Goal: Communication & Community: Participate in discussion

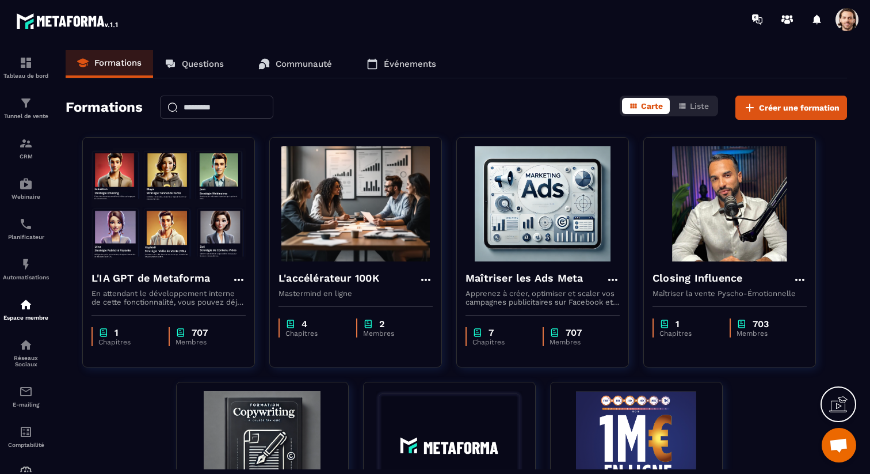
click at [283, 68] on p "Communauté" at bounding box center [304, 64] width 56 height 10
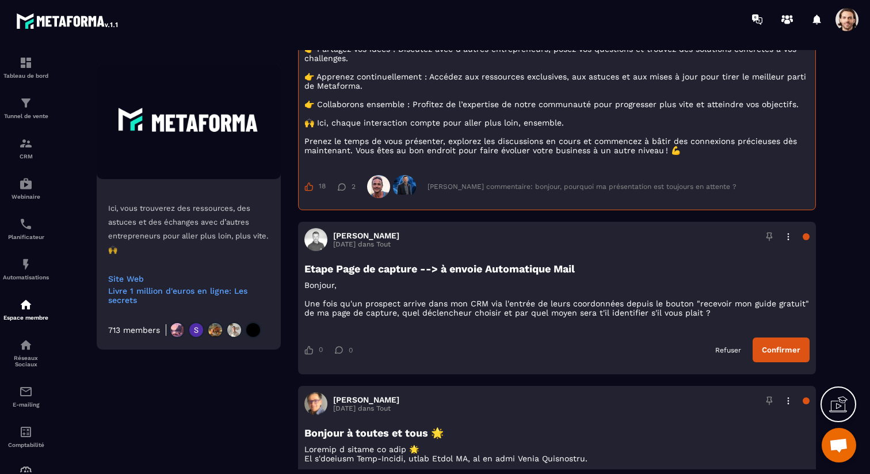
scroll to position [291, 0]
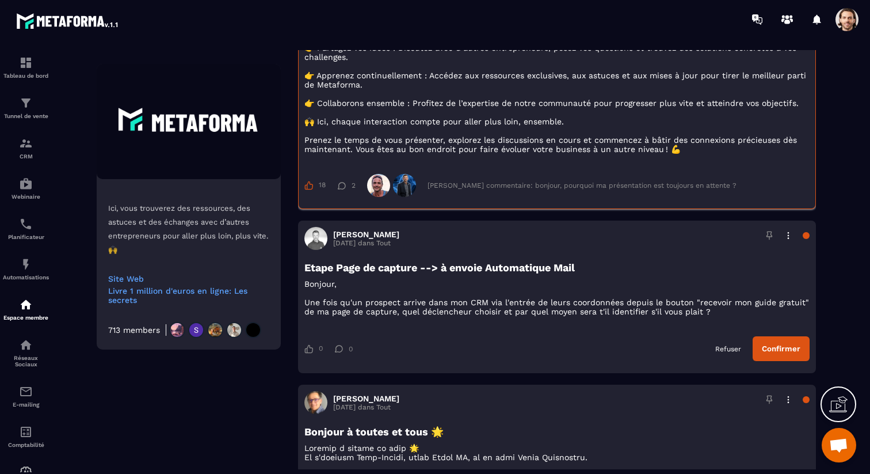
click at [493, 189] on div "[PERSON_NAME] commentaire: bonjour, pourquoi ma présentation est toujours en at…" at bounding box center [582, 185] width 309 height 8
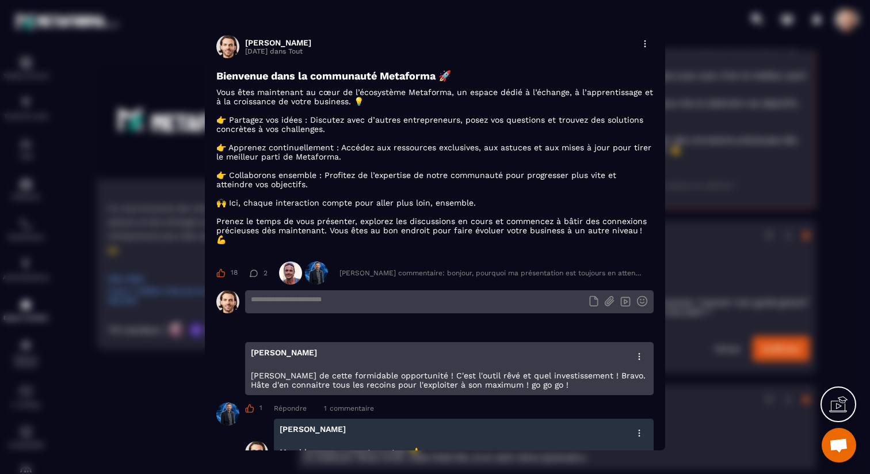
scroll to position [120, 0]
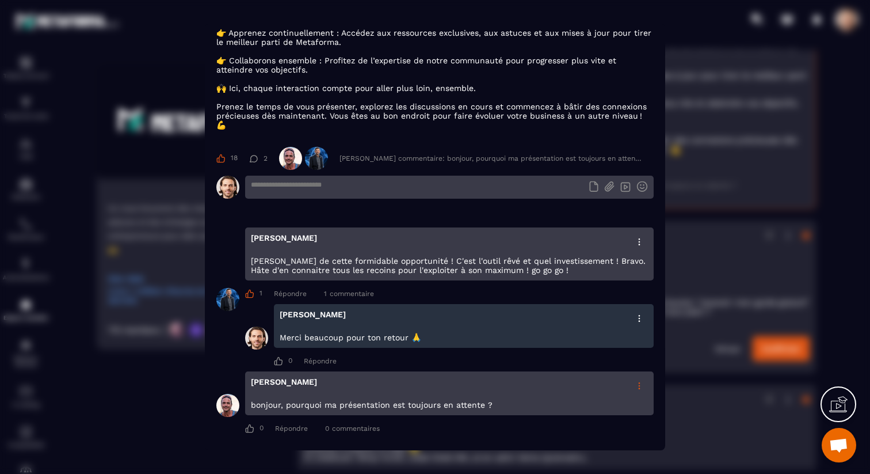
click at [640, 384] on icon "Modal window" at bounding box center [639, 385] width 2 height 7
click at [618, 414] on div "Supprimer" at bounding box center [615, 410] width 65 height 21
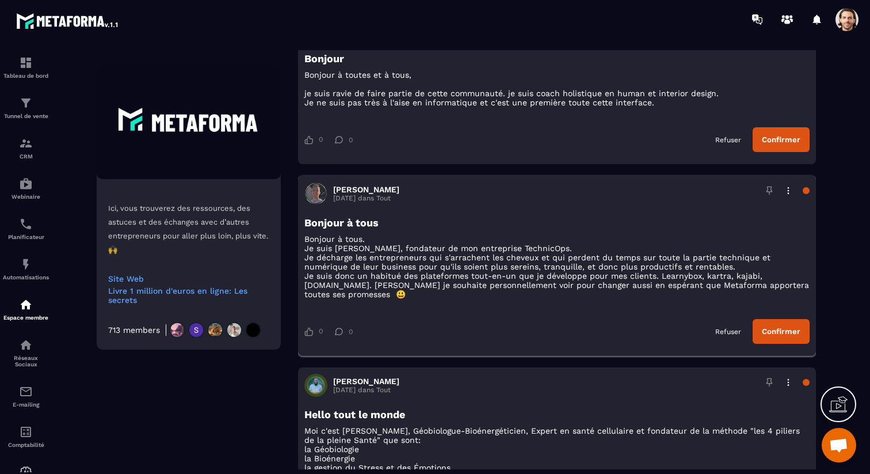
scroll to position [2183, 0]
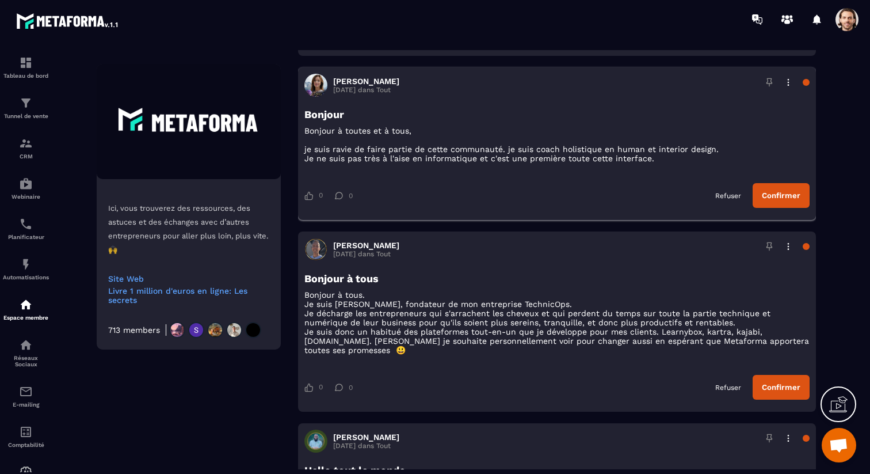
click at [782, 208] on button "Confirmer" at bounding box center [781, 195] width 57 height 25
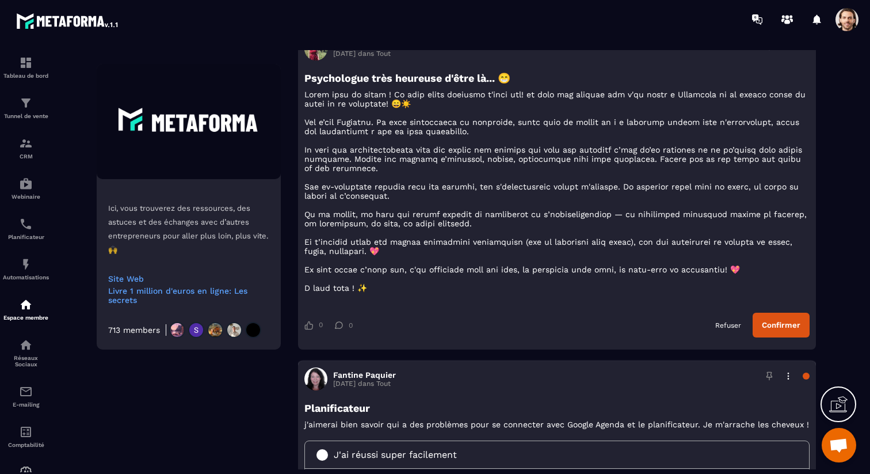
scroll to position [1479, 0]
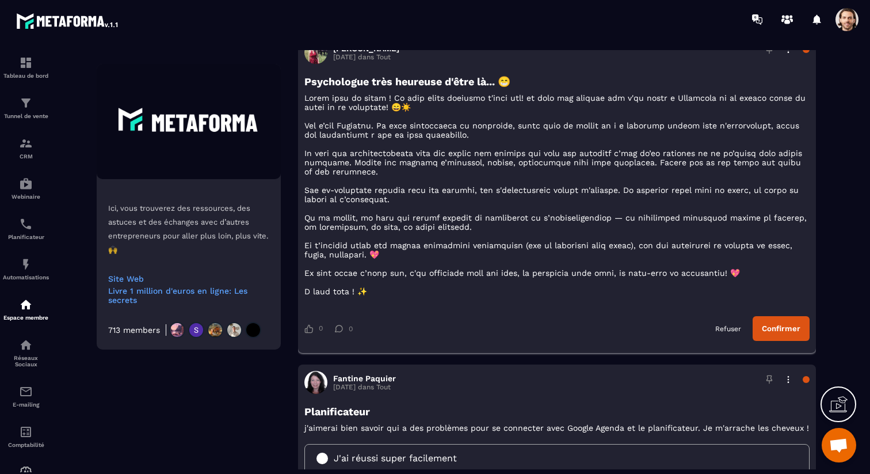
click at [776, 341] on button "Confirmer" at bounding box center [781, 328] width 57 height 25
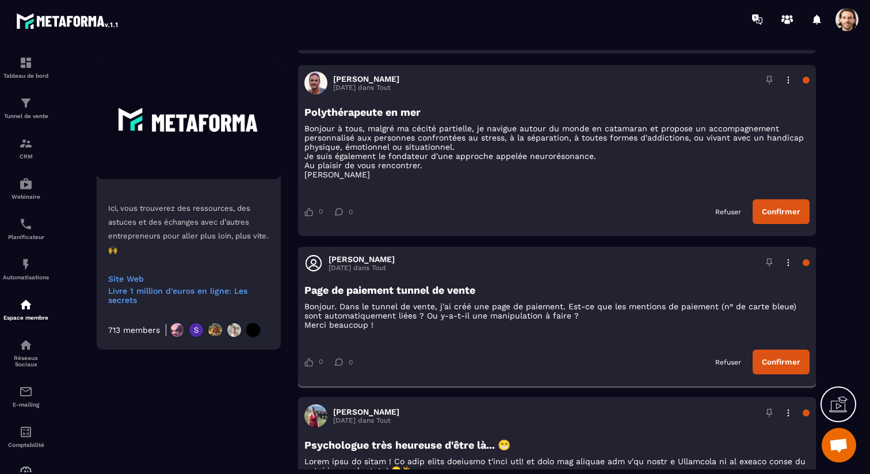
scroll to position [1057, 0]
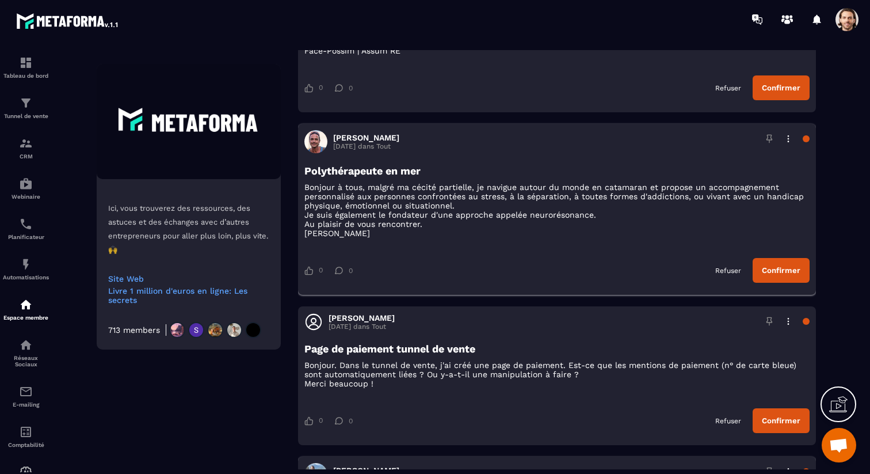
click at [780, 283] on button "Confirmer" at bounding box center [781, 270] width 57 height 25
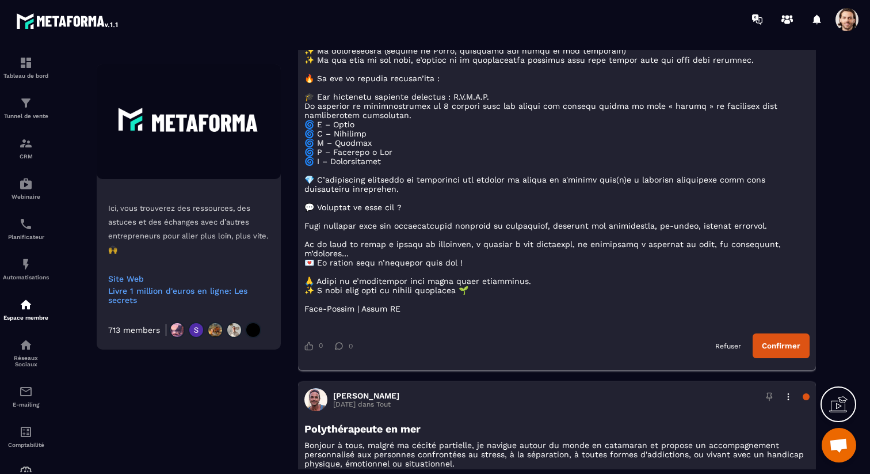
scroll to position [807, 0]
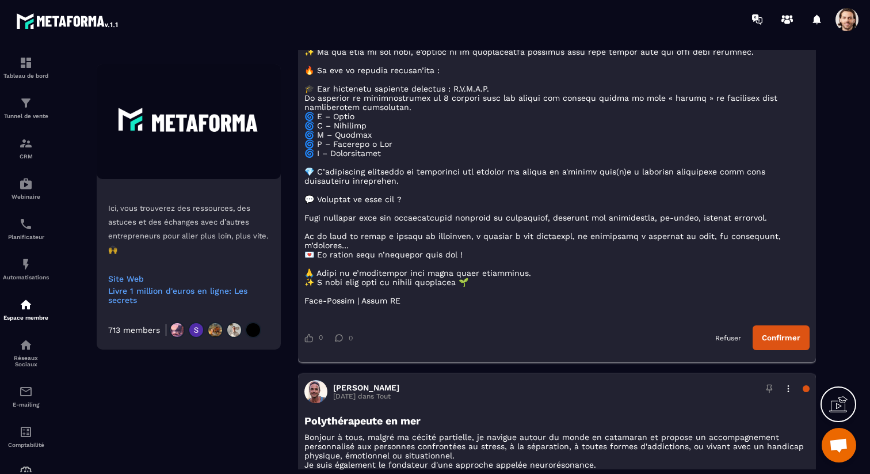
click at [778, 350] on button "Confirmer" at bounding box center [781, 337] width 57 height 25
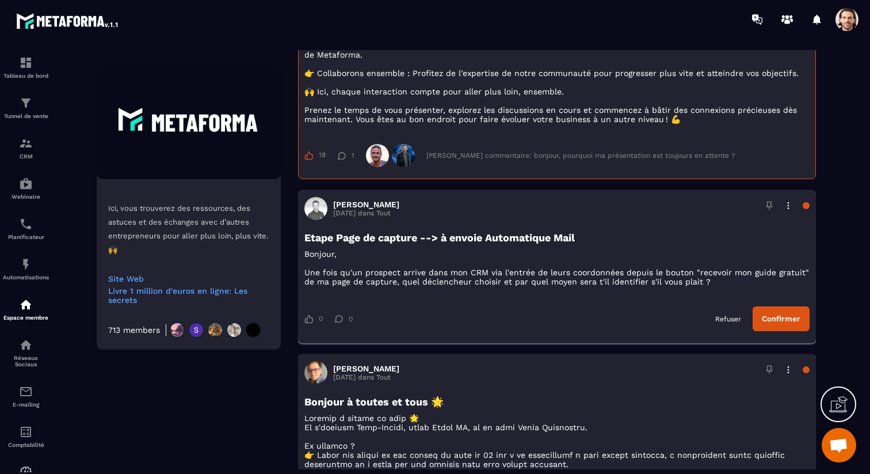
scroll to position [307, 0]
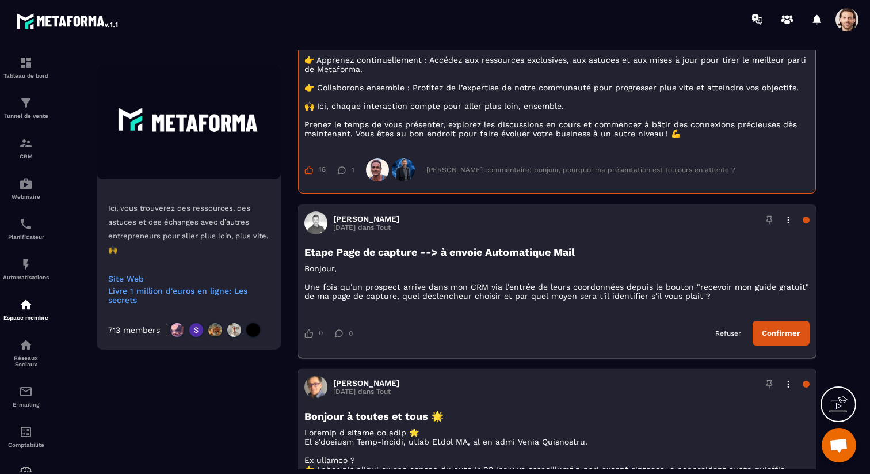
click at [781, 341] on button "Confirmer" at bounding box center [781, 333] width 57 height 25
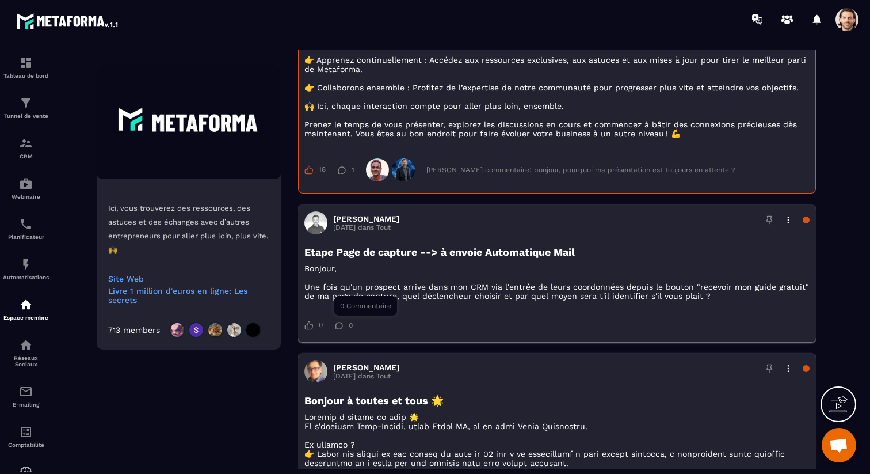
click at [343, 329] on icon at bounding box center [338, 325] width 9 height 7
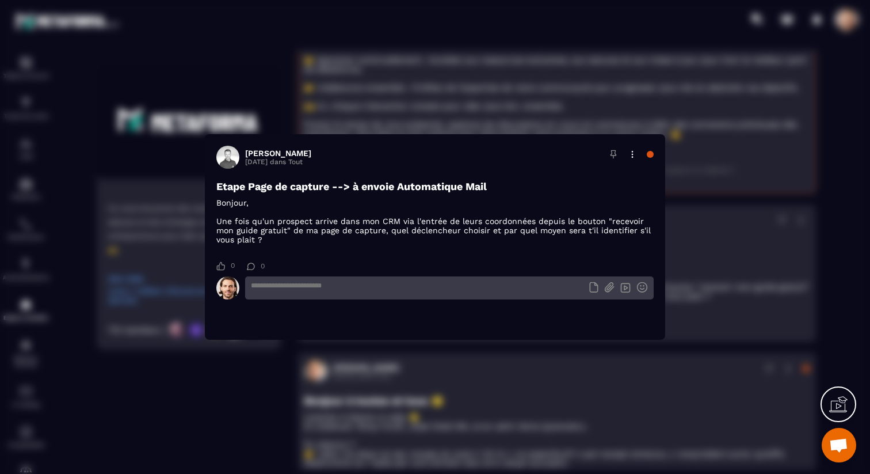
click at [328, 294] on textarea "Modal window" at bounding box center [449, 287] width 409 height 23
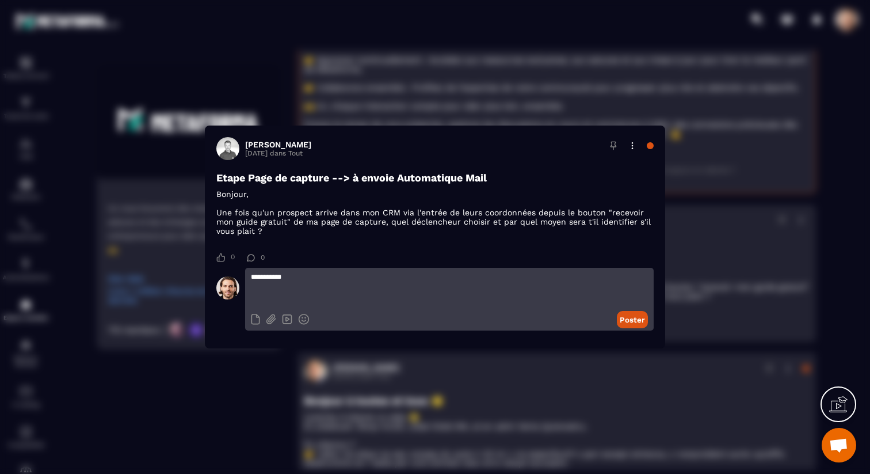
type textarea "**********"
click at [513, 281] on textarea "**********" at bounding box center [449, 288] width 409 height 40
click at [576, 277] on textarea "**********" at bounding box center [449, 288] width 409 height 40
type textarea "**********"
click at [628, 325] on button "Poster" at bounding box center [632, 319] width 31 height 17
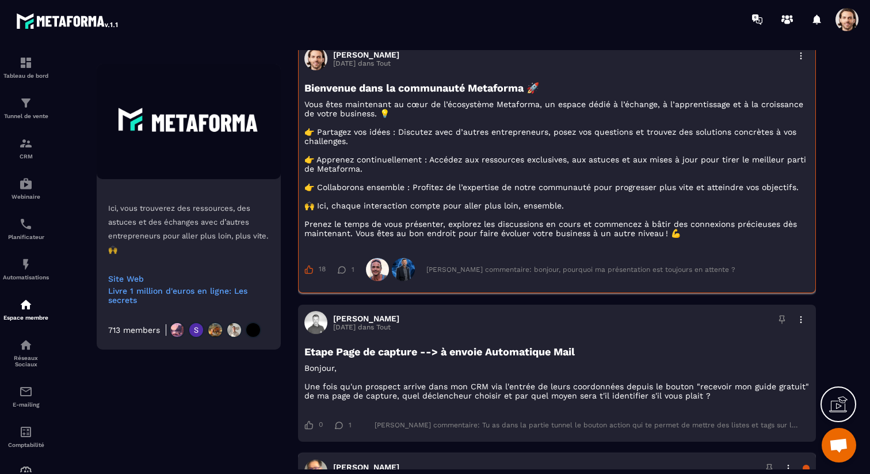
scroll to position [208, 0]
click at [473, 272] on div "[PERSON_NAME] commentaire: bonjour, pourquoi ma présentation est toujours en at…" at bounding box center [581, 268] width 309 height 8
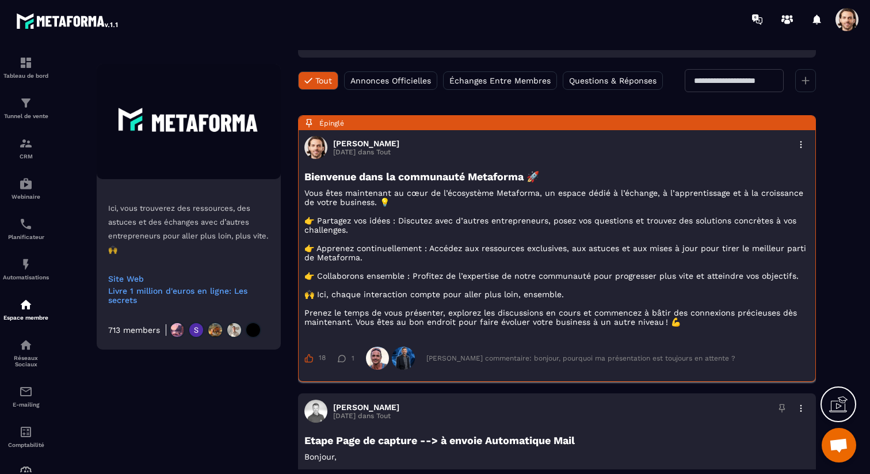
scroll to position [127, 0]
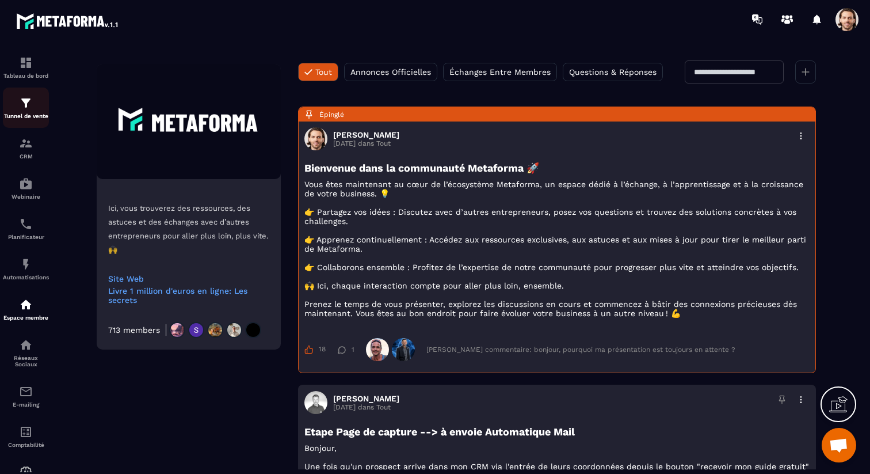
click at [24, 115] on p "Tunnel de vente" at bounding box center [26, 116] width 46 height 6
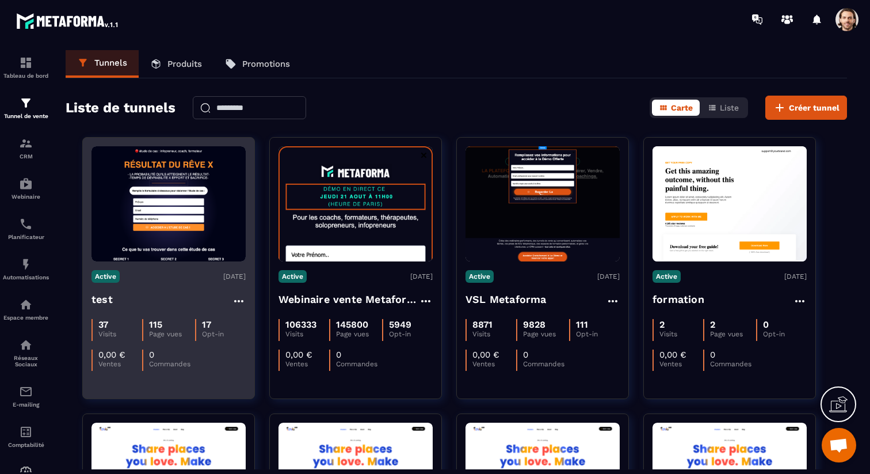
click at [105, 299] on h4 "test" at bounding box center [102, 299] width 21 height 16
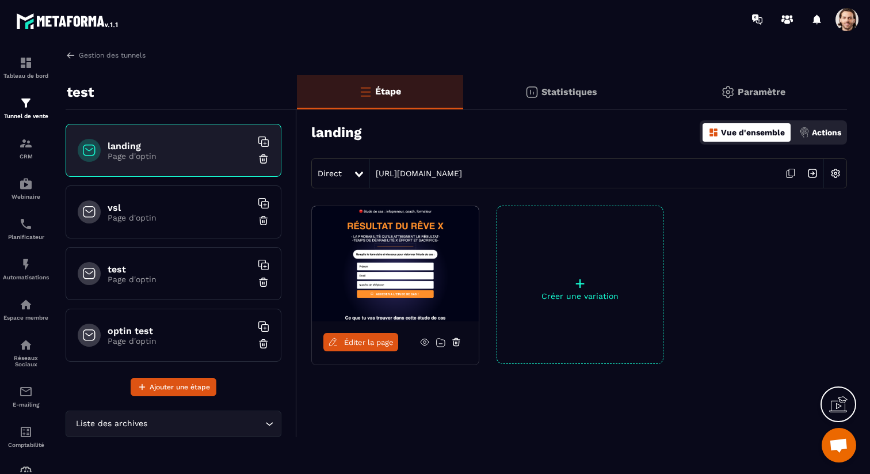
click at [827, 135] on p "Actions" at bounding box center [826, 132] width 29 height 9
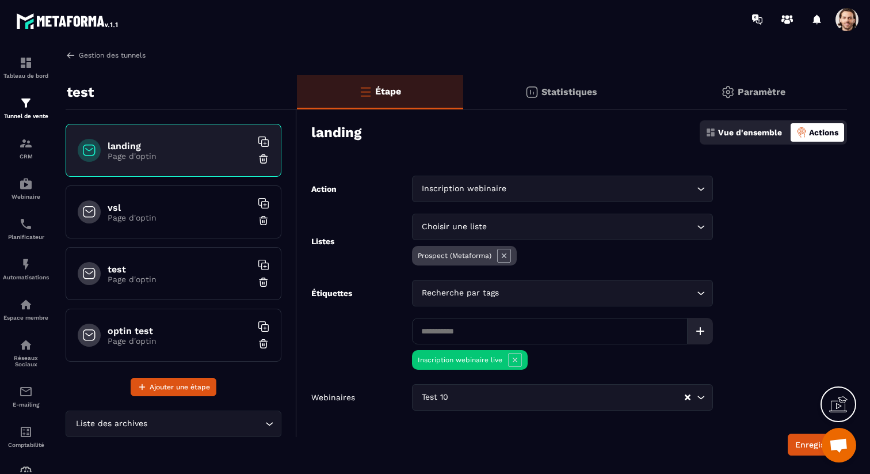
click at [66, 55] on img at bounding box center [71, 55] width 10 height 10
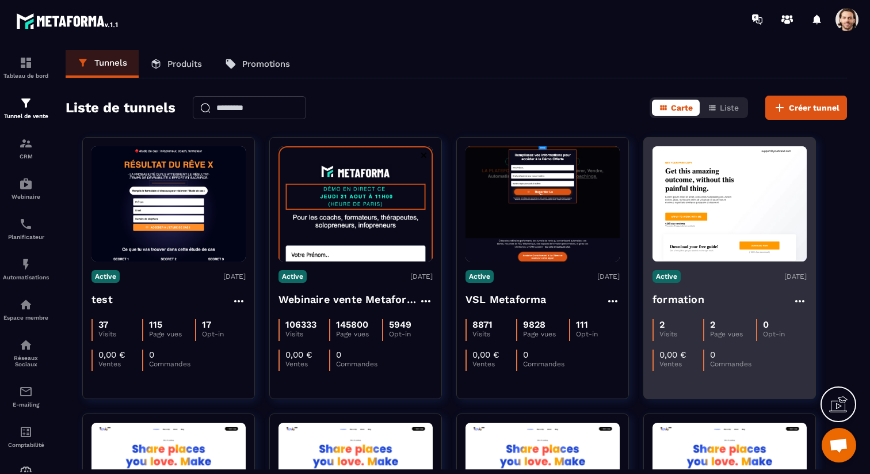
click at [681, 302] on h4 "formation" at bounding box center [679, 299] width 52 height 16
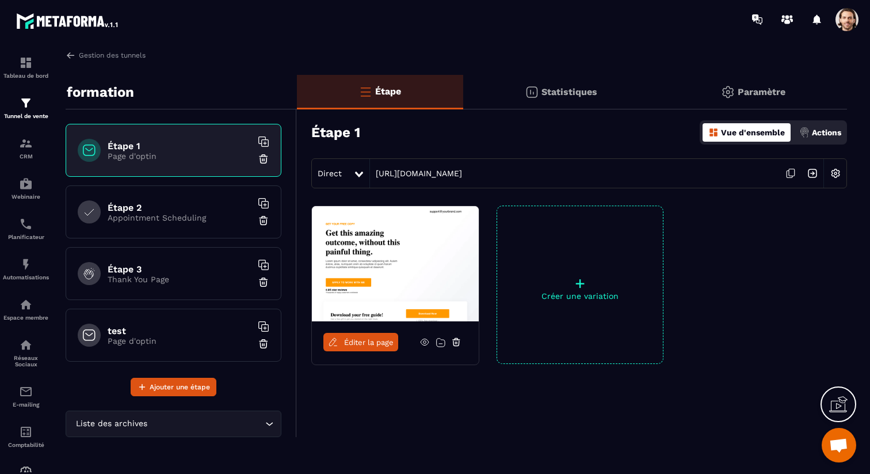
click at [839, 135] on p "Actions" at bounding box center [826, 132] width 29 height 9
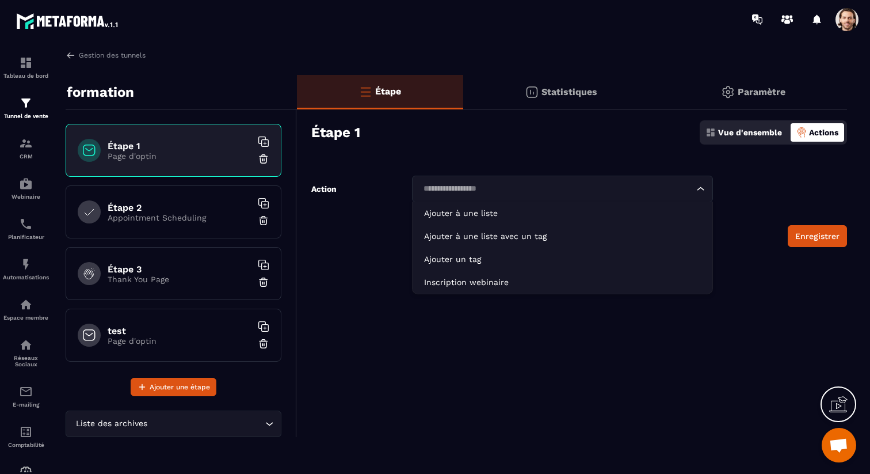
click at [557, 186] on input "Search for option" at bounding box center [557, 188] width 275 height 13
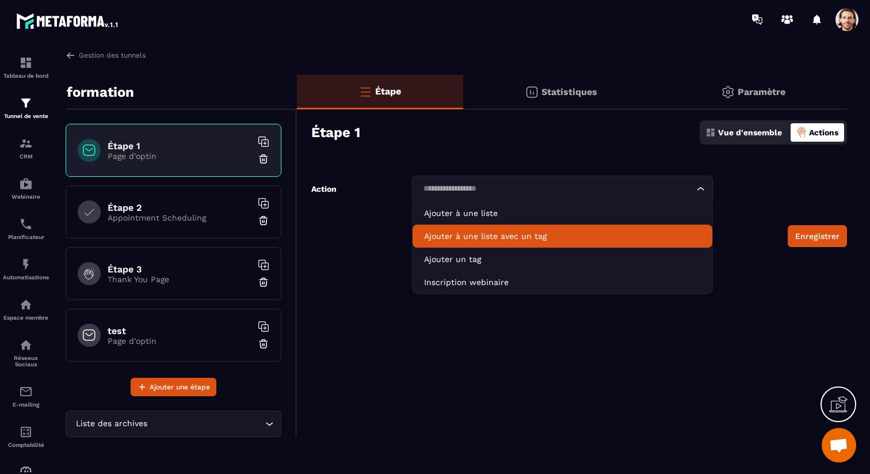
click at [545, 234] on p "Ajouter à une liste avec un tag" at bounding box center [562, 236] width 277 height 12
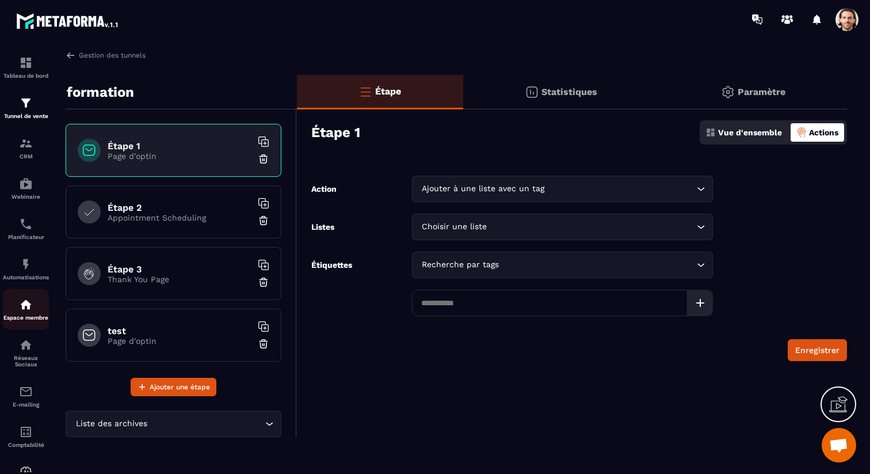
click at [25, 311] on img at bounding box center [26, 305] width 14 height 14
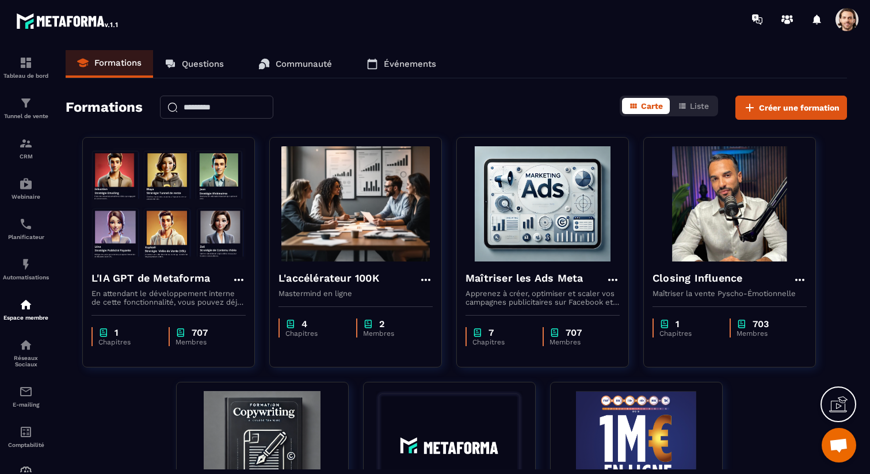
click at [289, 59] on p "Communauté" at bounding box center [304, 64] width 56 height 10
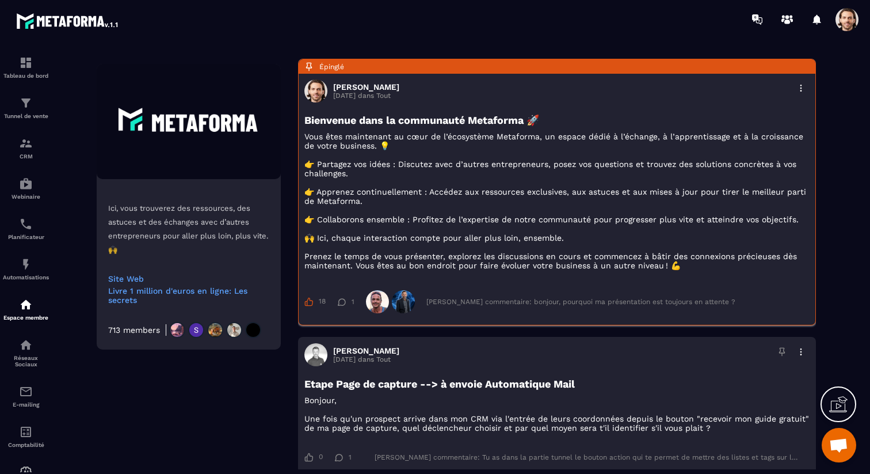
scroll to position [397, 0]
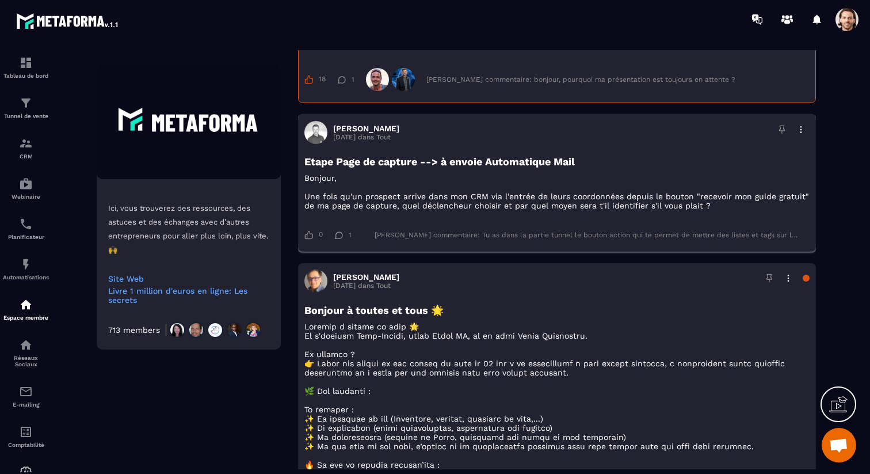
click at [496, 239] on div "[PERSON_NAME] commentaire: Tu as dans la partie tunnel le bouton action qui te …" at bounding box center [587, 235] width 424 height 8
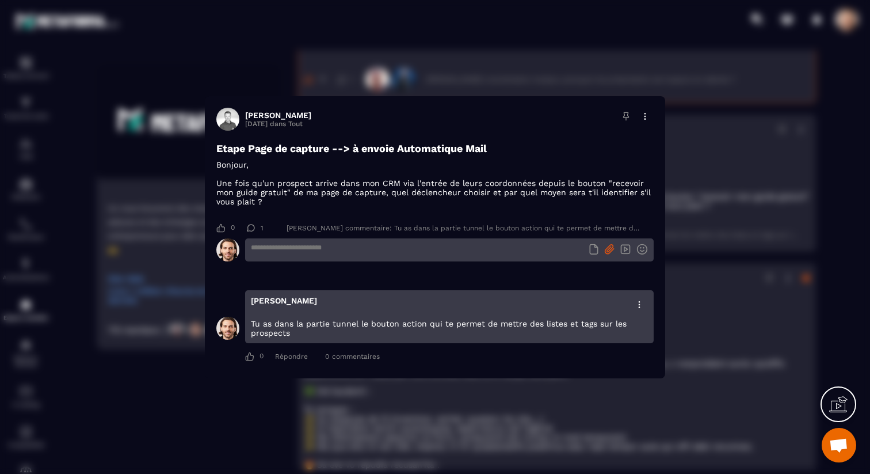
click at [612, 253] on icon "Modal window" at bounding box center [609, 248] width 10 height 11
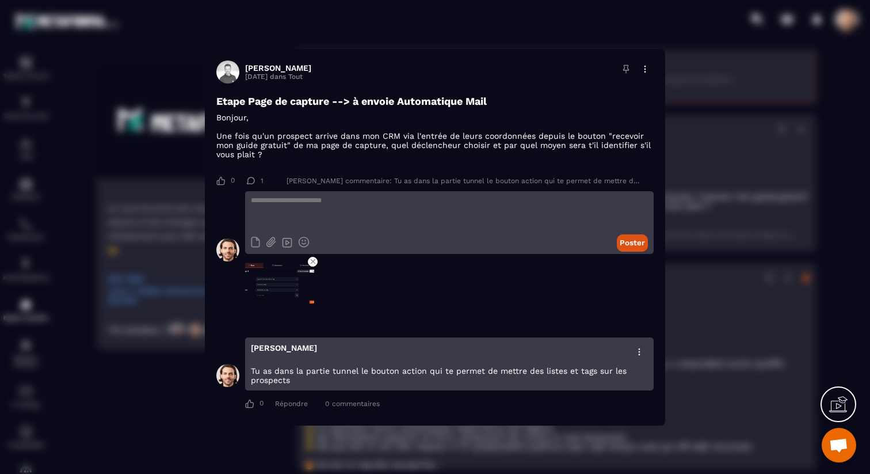
click at [626, 243] on button "Poster" at bounding box center [632, 242] width 31 height 17
click at [300, 211] on textarea "Modal window" at bounding box center [449, 211] width 409 height 40
type textarea "***"
click at [626, 241] on button "Poster" at bounding box center [632, 242] width 31 height 17
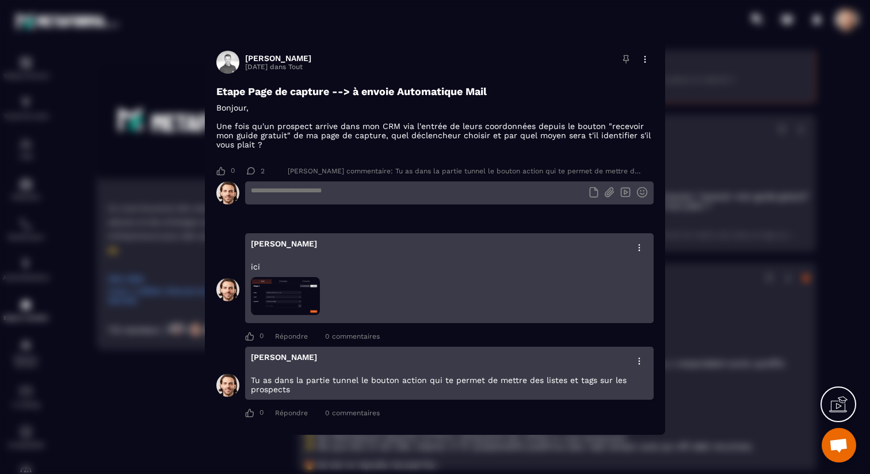
click at [265, 294] on img "Modal window" at bounding box center [285, 296] width 69 height 39
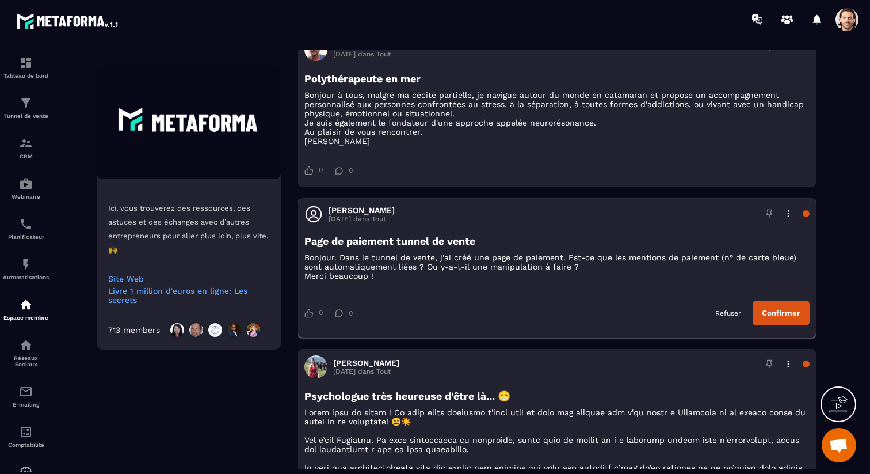
scroll to position [1117, 0]
click at [776, 326] on button "Confirmer" at bounding box center [781, 314] width 57 height 25
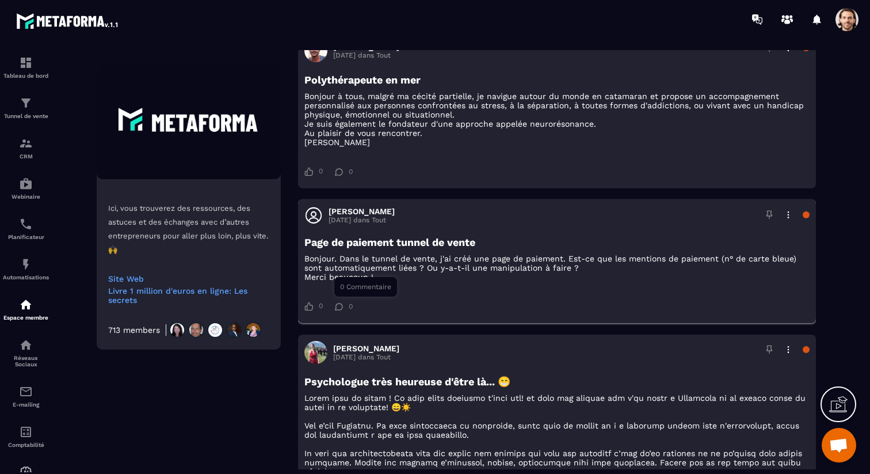
click at [351, 310] on span "0" at bounding box center [351, 306] width 4 height 8
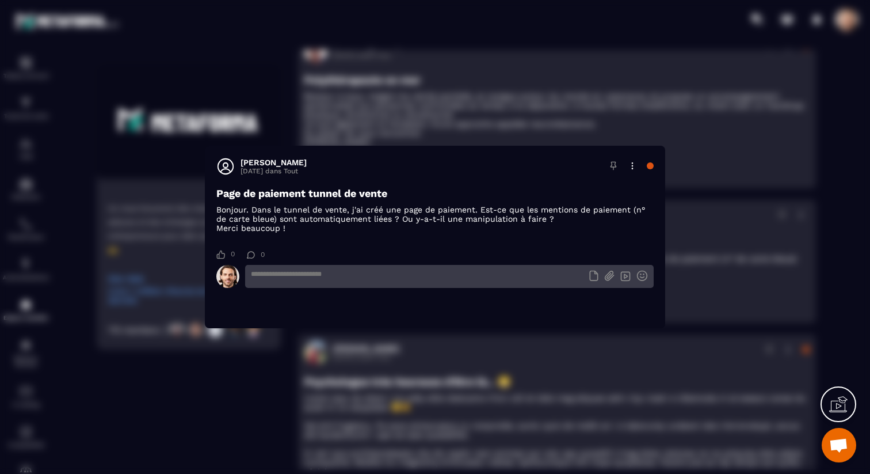
click at [342, 275] on textarea "Modal window" at bounding box center [449, 276] width 409 height 23
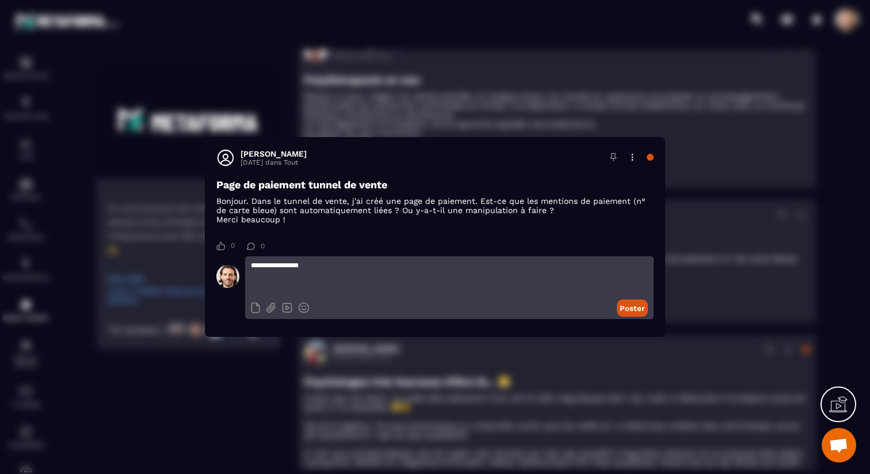
type textarea "**********"
click at [634, 304] on button "Poster" at bounding box center [632, 307] width 31 height 17
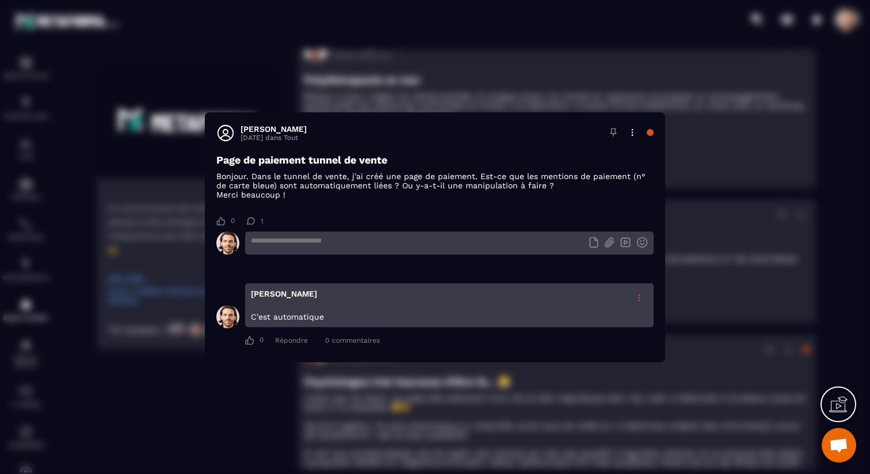
click at [638, 294] on icon "Modal window" at bounding box center [639, 297] width 2 height 7
click at [605, 318] on div "Supprimer" at bounding box center [615, 322] width 65 height 21
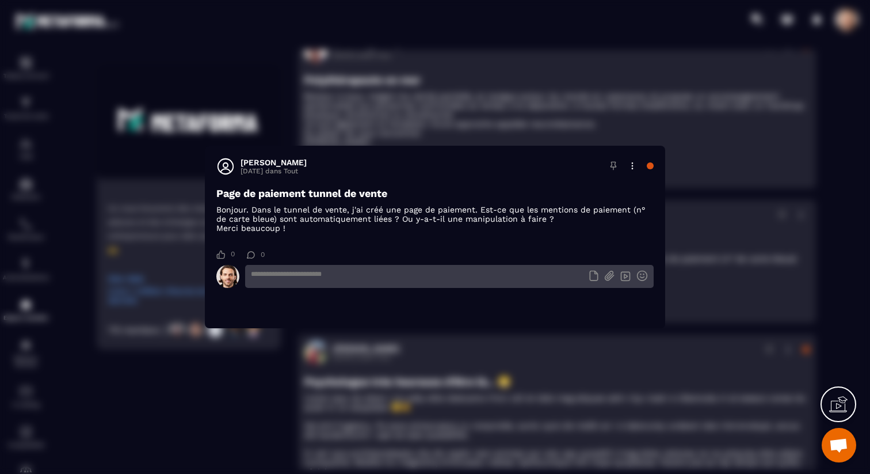
click at [319, 275] on textarea "Modal window" at bounding box center [449, 276] width 409 height 23
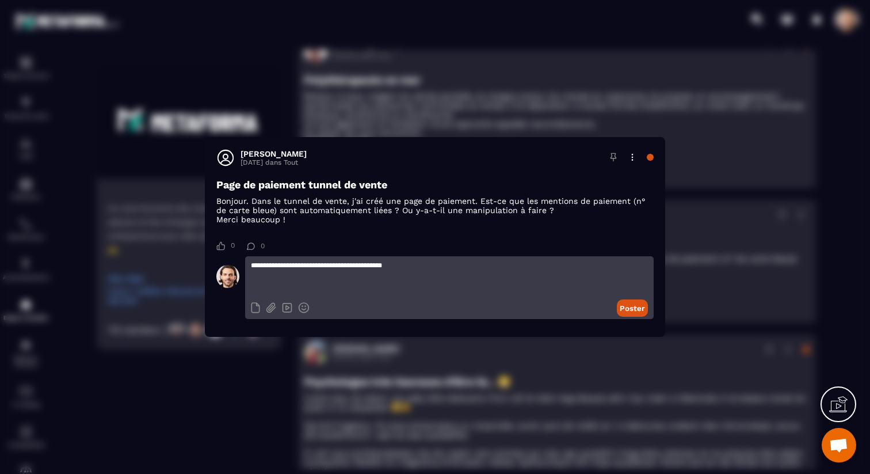
type textarea "**********"
click at [633, 310] on button "Poster" at bounding box center [632, 307] width 31 height 17
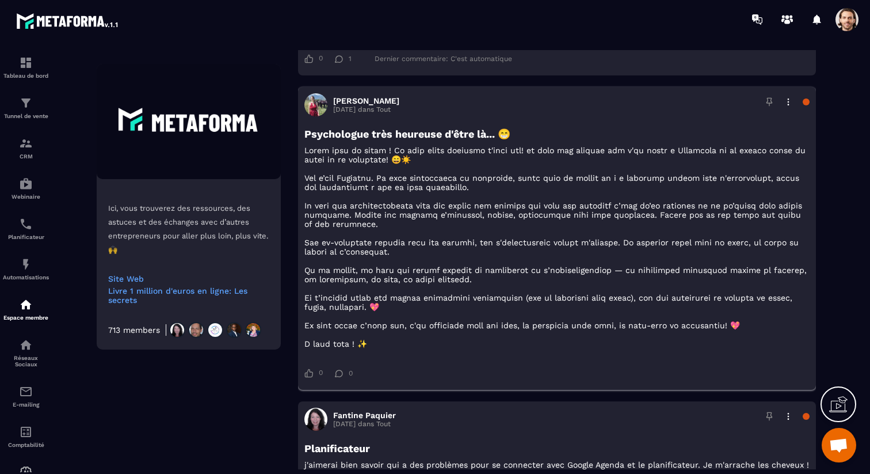
scroll to position [1385, 0]
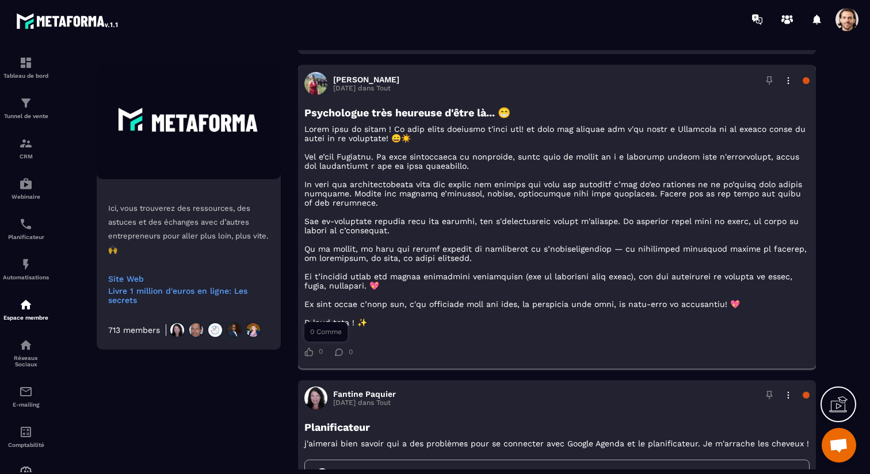
click at [321, 356] on span "0" at bounding box center [321, 351] width 4 height 9
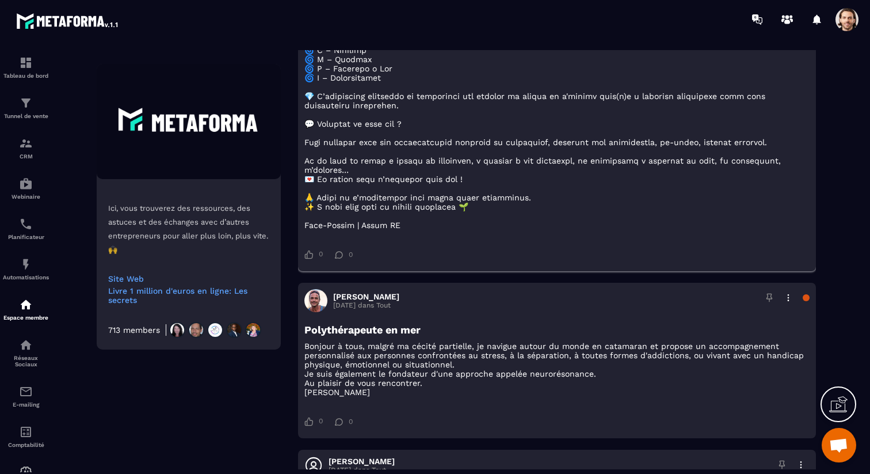
scroll to position [860, 0]
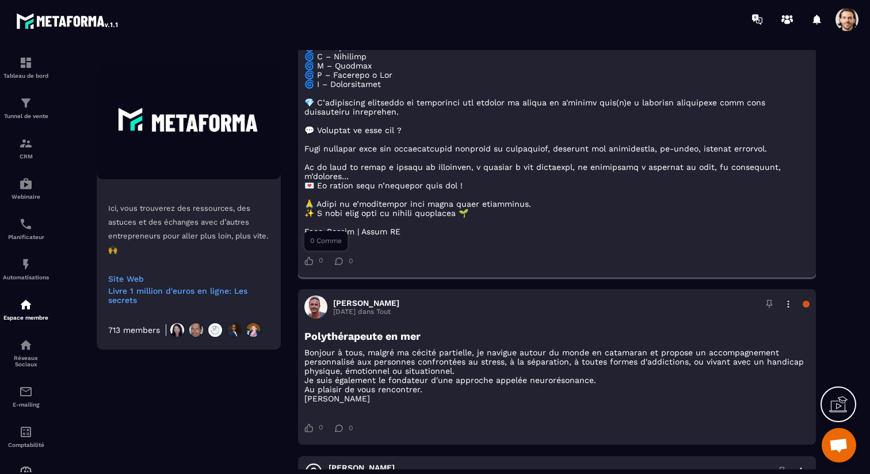
click at [316, 265] on div "0" at bounding box center [313, 260] width 18 height 9
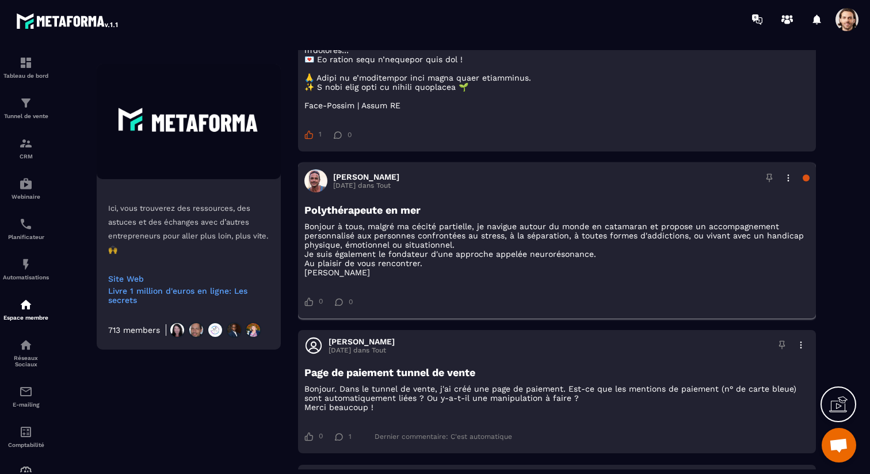
scroll to position [1024, 0]
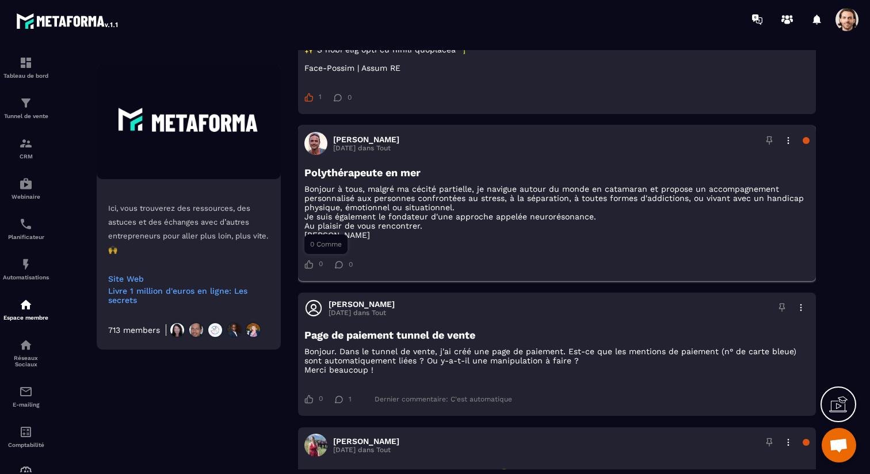
click at [317, 269] on div "0" at bounding box center [313, 264] width 18 height 9
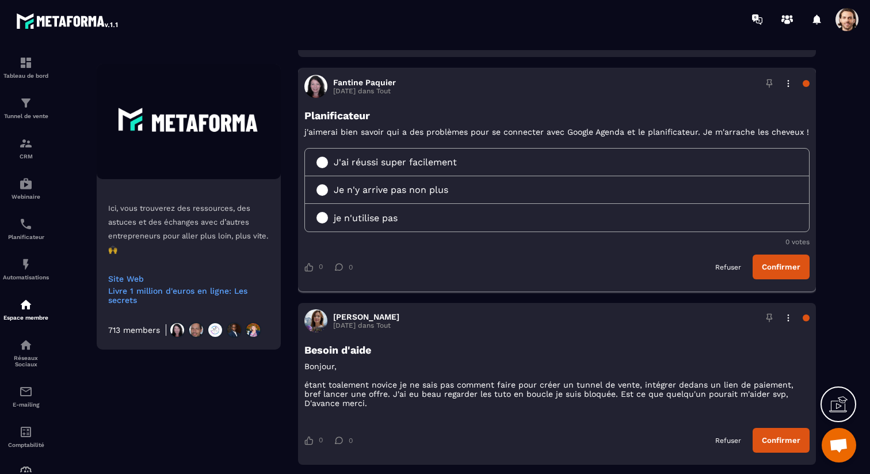
scroll to position [1693, 0]
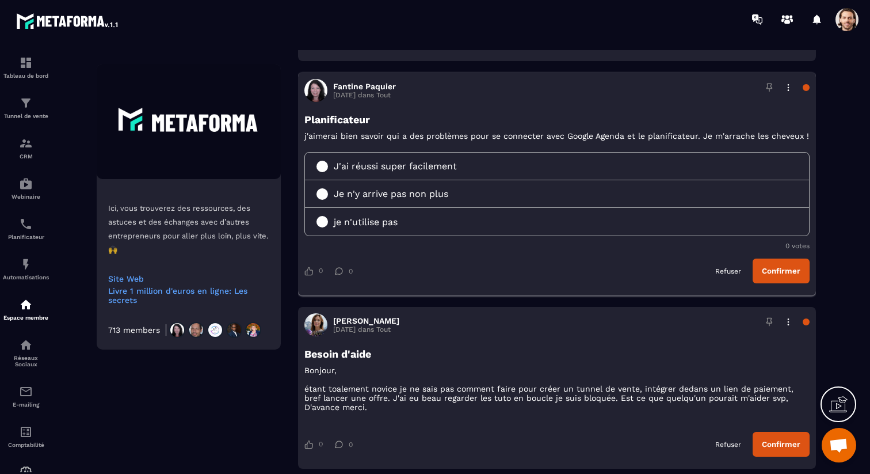
click at [731, 278] on div "Refuser" at bounding box center [728, 271] width 37 height 14
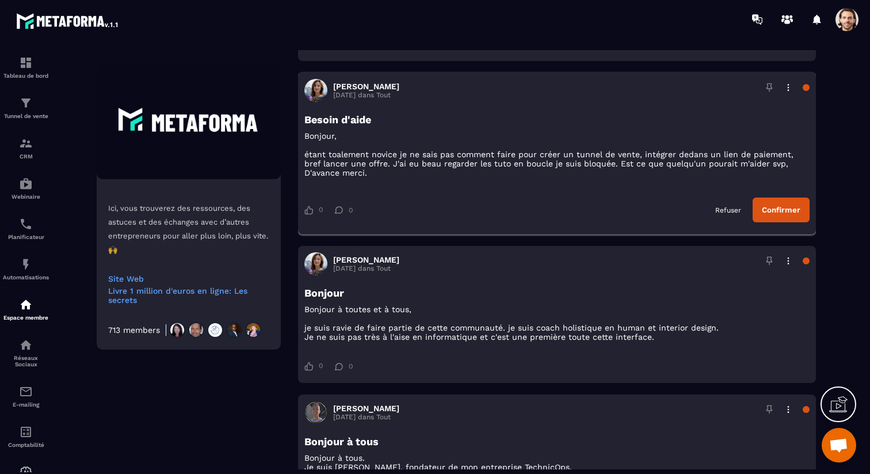
scroll to position [1696, 0]
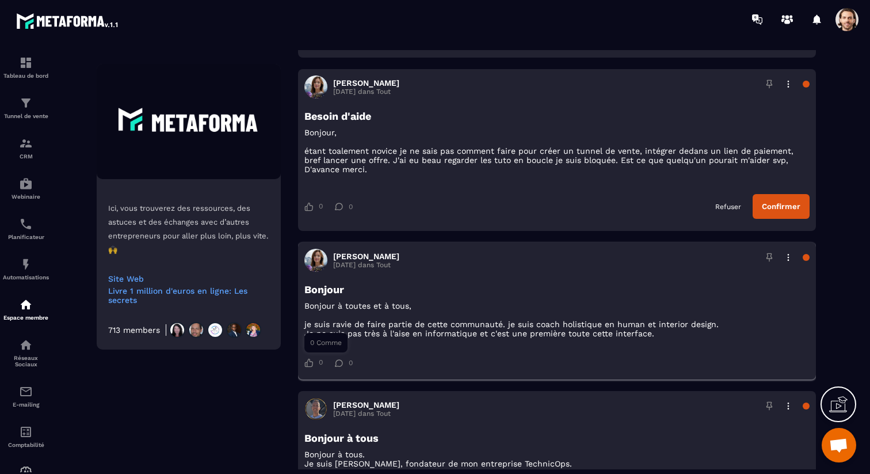
click at [314, 367] on div "0" at bounding box center [313, 362] width 18 height 9
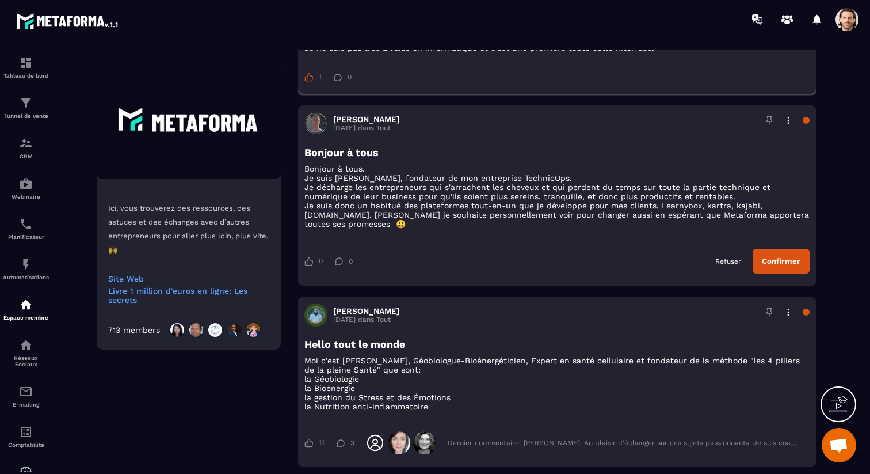
scroll to position [2013, 0]
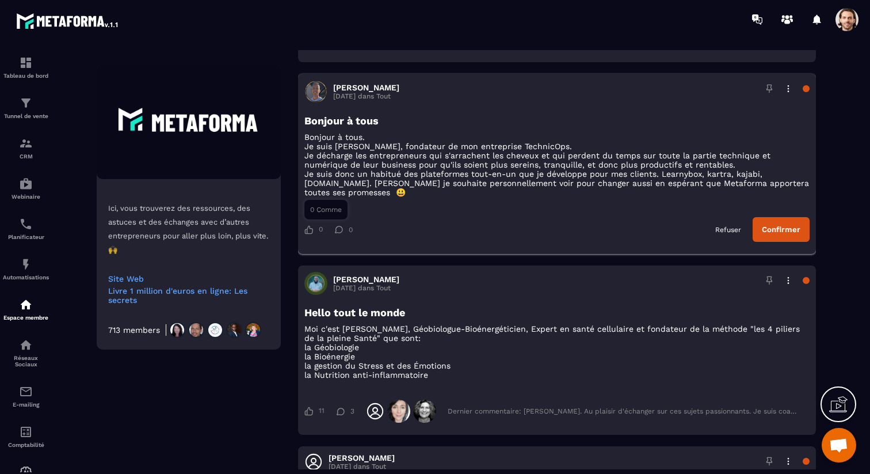
click at [315, 234] on div "0" at bounding box center [313, 229] width 18 height 9
click at [314, 234] on div "1" at bounding box center [312, 229] width 17 height 9
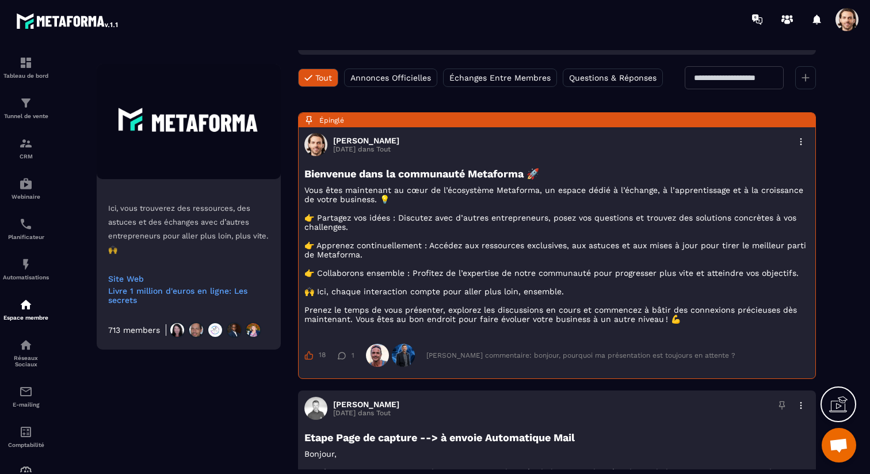
scroll to position [0, 0]
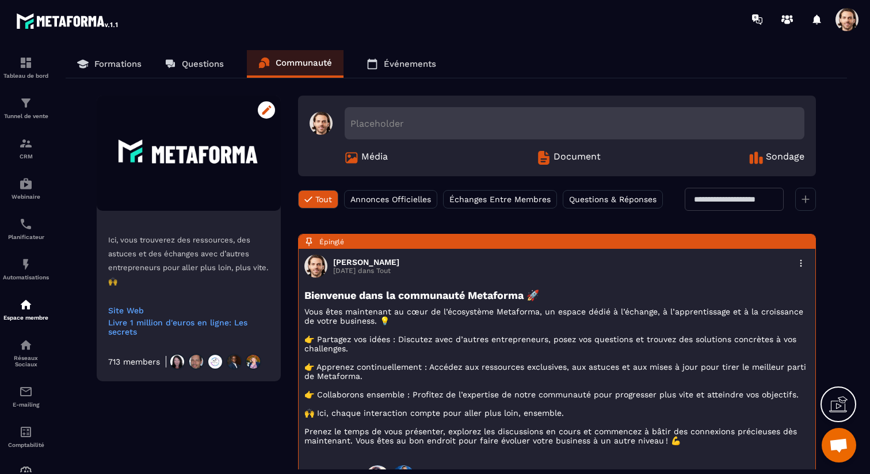
click at [268, 112] on icon at bounding box center [267, 109] width 10 height 9
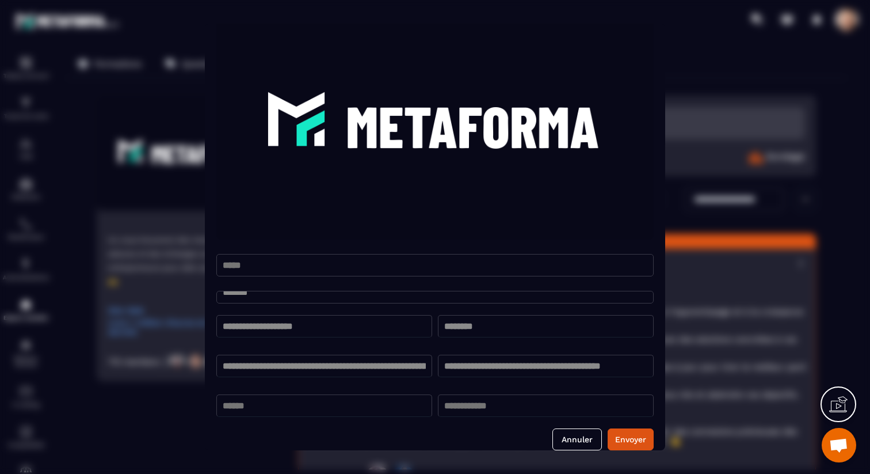
click at [383, 295] on textarea "**********" at bounding box center [434, 297] width 437 height 13
type textarea "**********"
click at [638, 436] on button "Envoyer" at bounding box center [631, 439] width 46 height 22
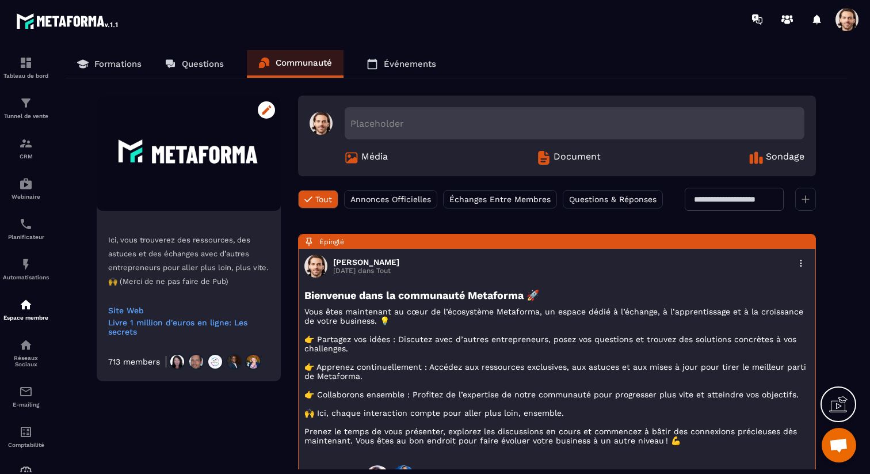
click at [264, 114] on icon at bounding box center [267, 109] width 10 height 9
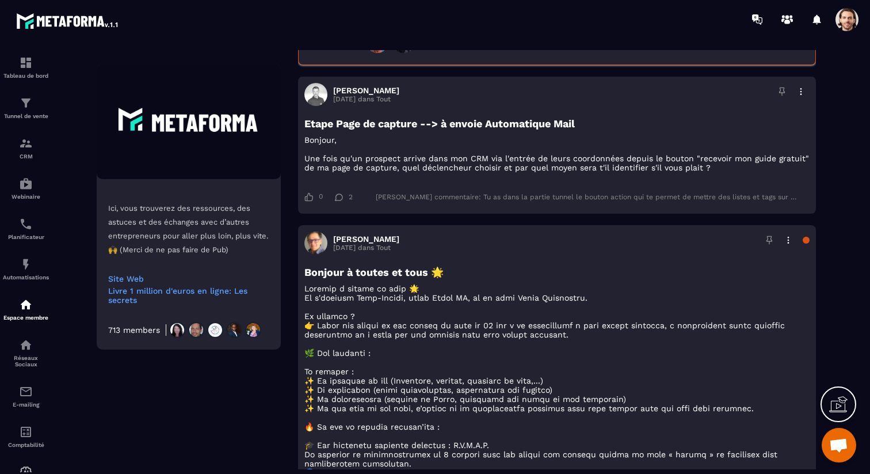
scroll to position [0, 0]
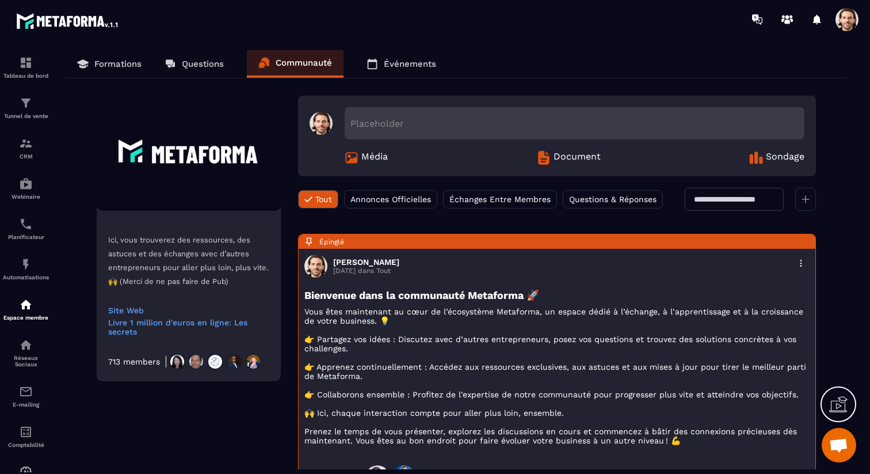
click at [846, 23] on span at bounding box center [847, 19] width 23 height 23
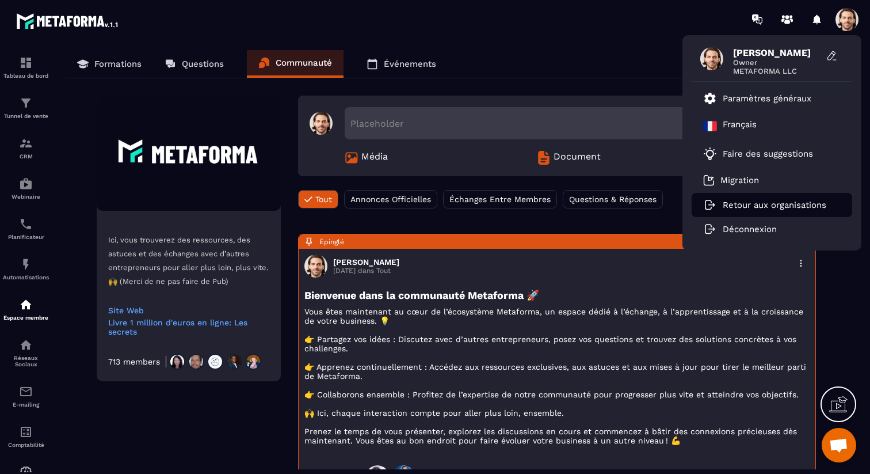
click at [772, 198] on li "Retour aux organisations" at bounding box center [772, 205] width 161 height 24
click at [771, 207] on p "Retour aux organisations" at bounding box center [775, 205] width 104 height 10
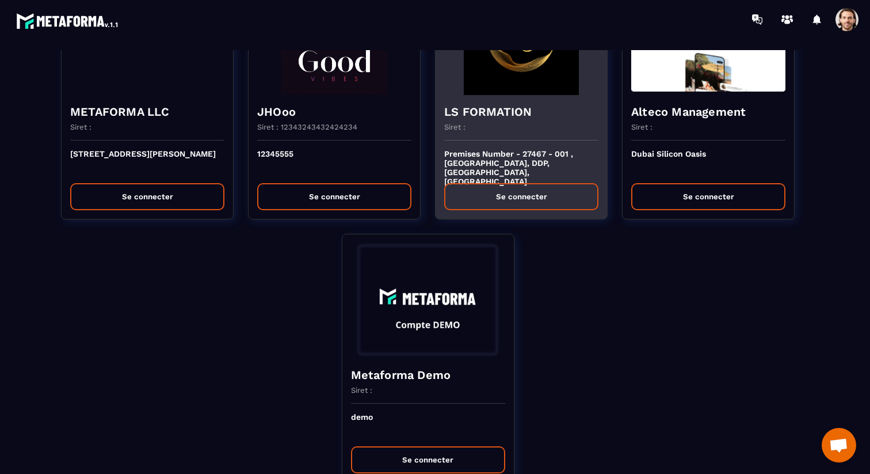
scroll to position [95, 0]
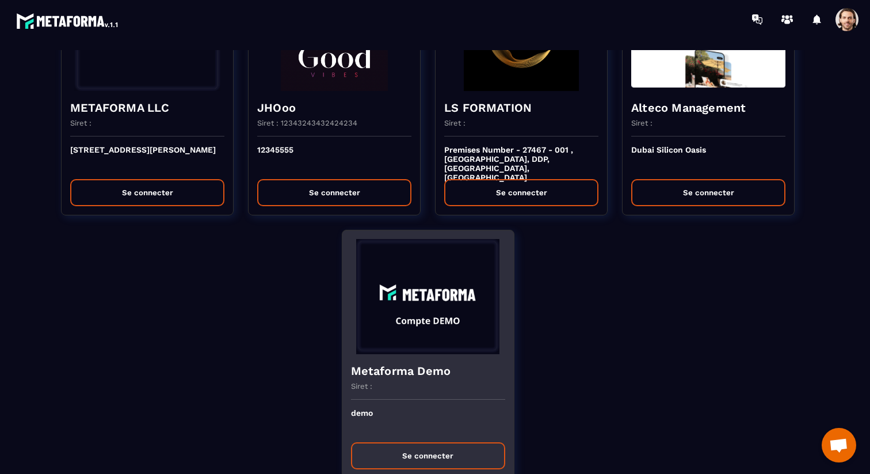
click at [440, 455] on button "Se connecter" at bounding box center [428, 455] width 154 height 27
